Goal: Navigation & Orientation: Find specific page/section

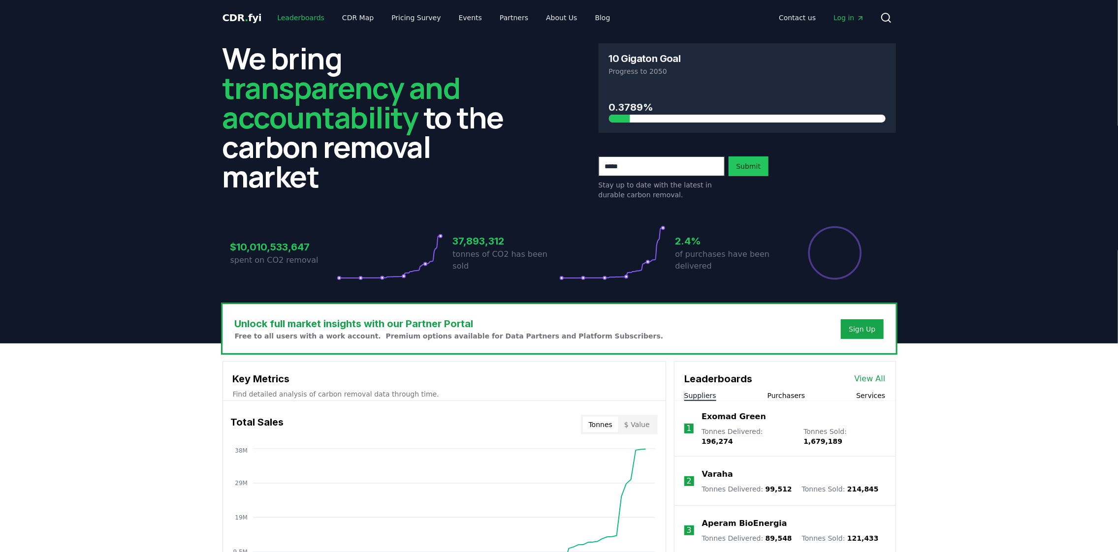
click at [300, 19] on link "Leaderboards" at bounding box center [300, 18] width 63 height 18
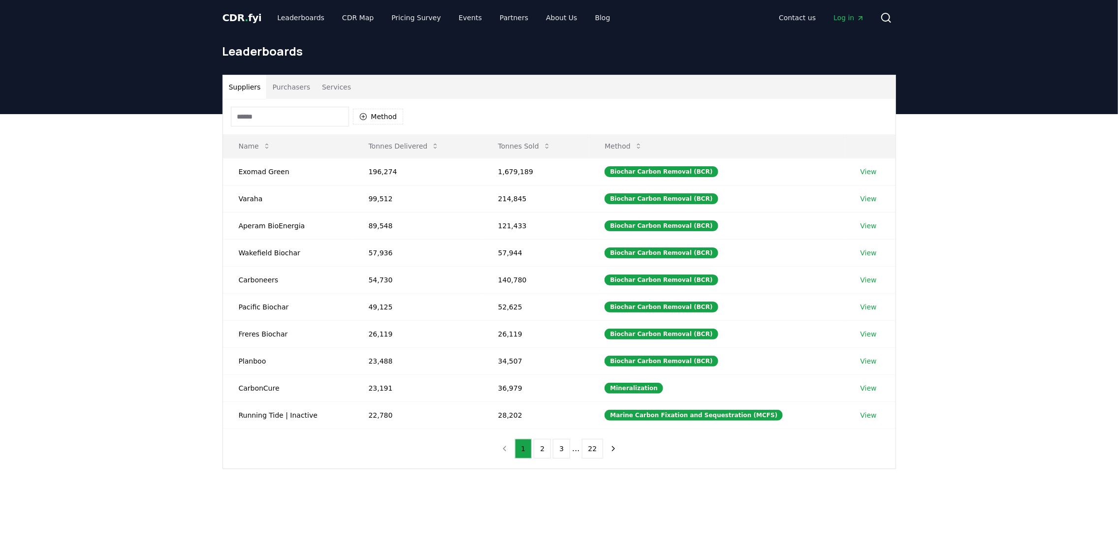
click at [287, 84] on button "Purchasers" at bounding box center [291, 87] width 50 height 24
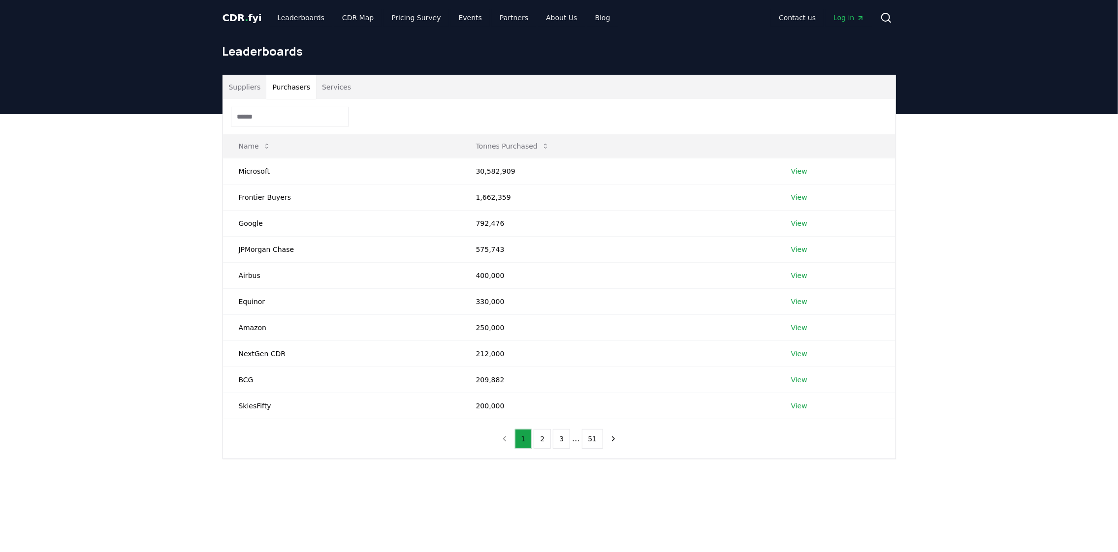
click at [316, 88] on button "Services" at bounding box center [336, 87] width 41 height 24
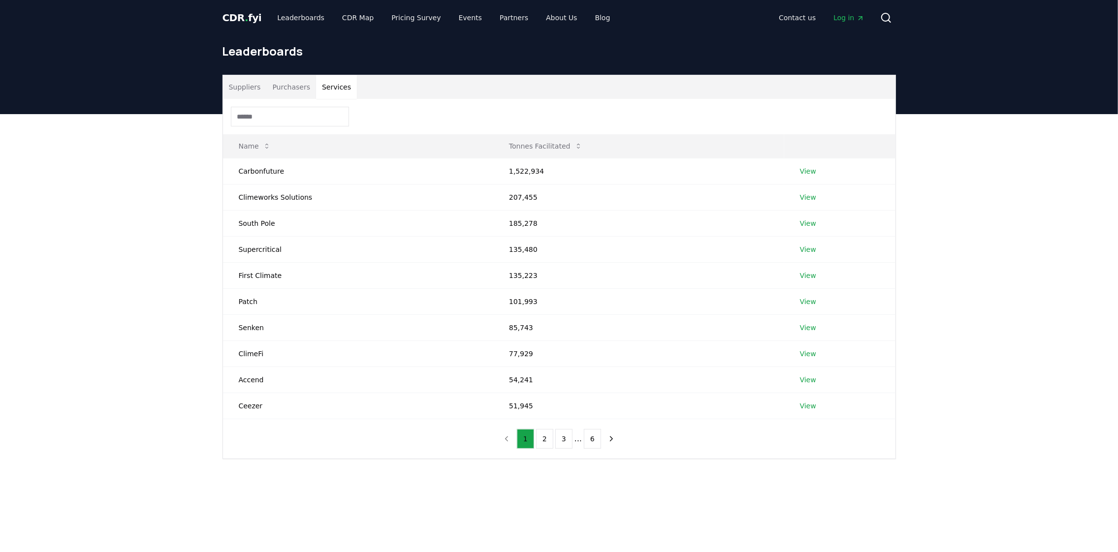
click at [249, 84] on button "Suppliers" at bounding box center [245, 87] width 44 height 24
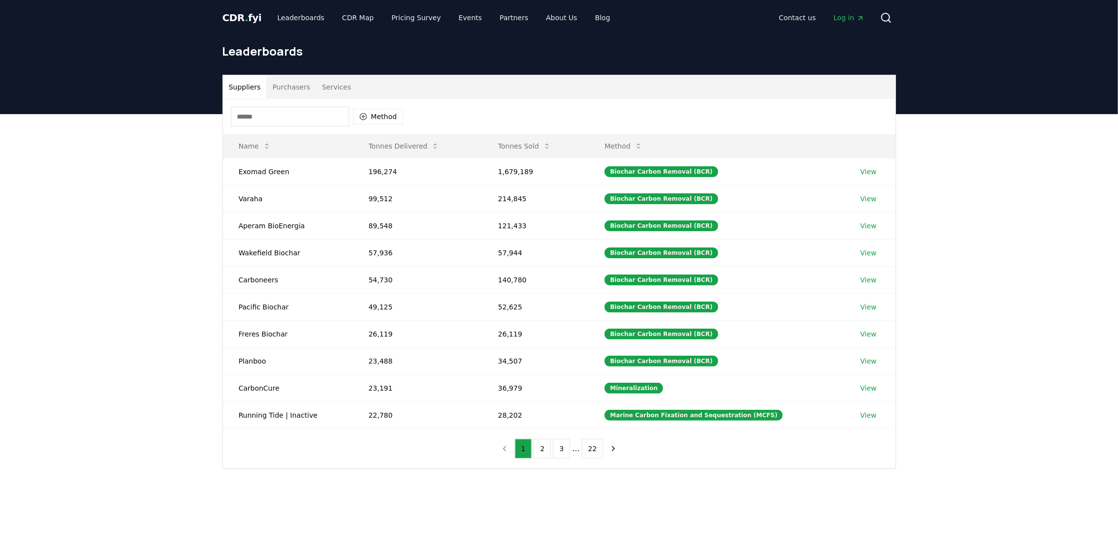
click at [542, 447] on button "2" at bounding box center [542, 449] width 17 height 20
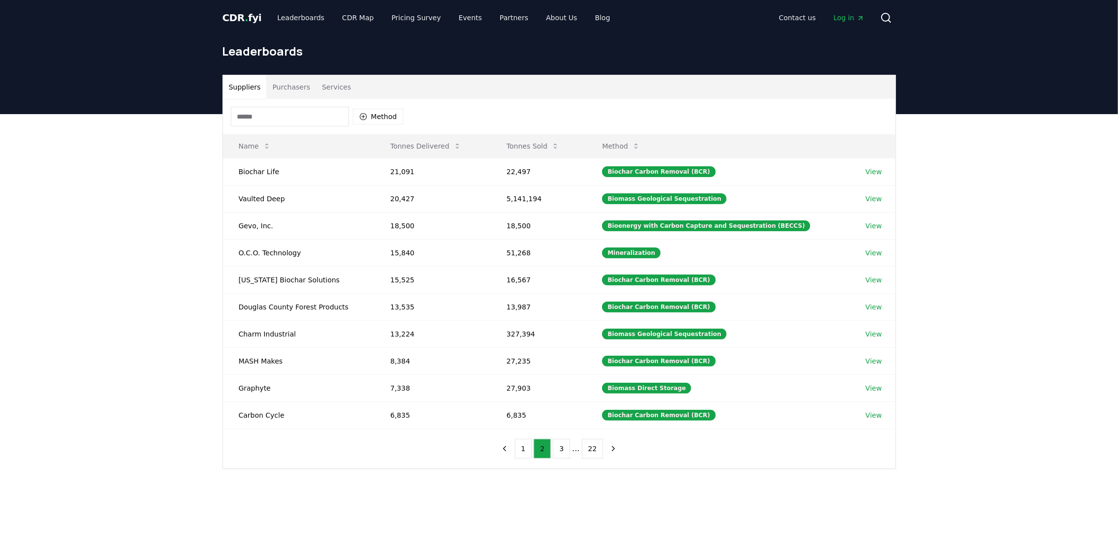
click at [567, 447] on button "3" at bounding box center [561, 449] width 17 height 20
